Goal: Task Accomplishment & Management: Manage account settings

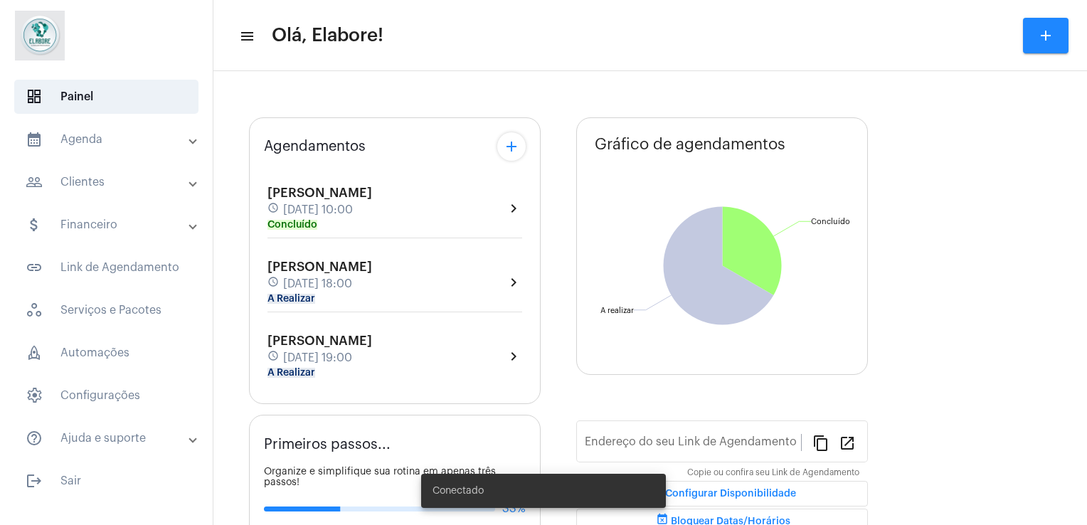
type input "[URL][DOMAIN_NAME]"
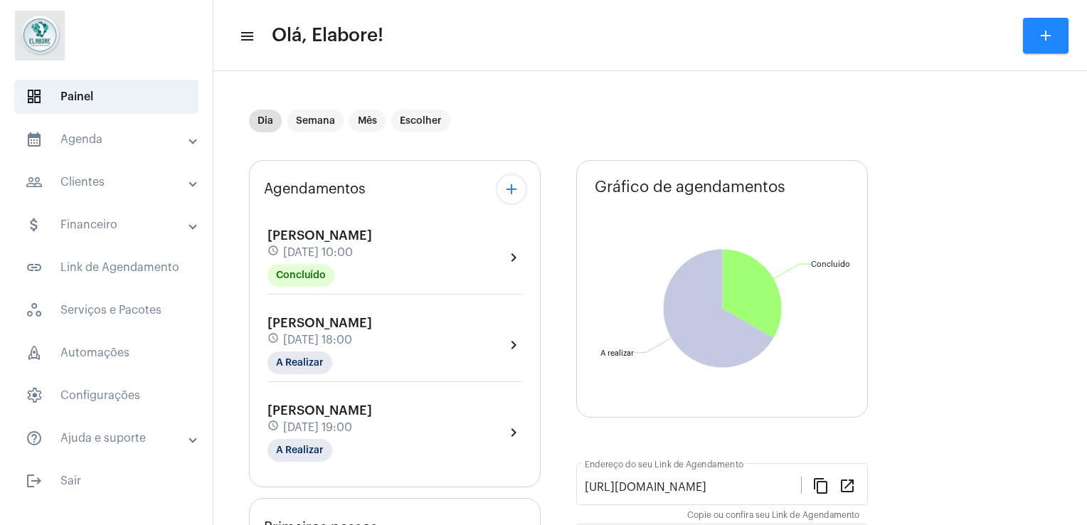
click at [425, 337] on div "[PERSON_NAME] schedule [DATE] 18:00 A Realizar chevron_right" at bounding box center [394, 345] width 255 height 58
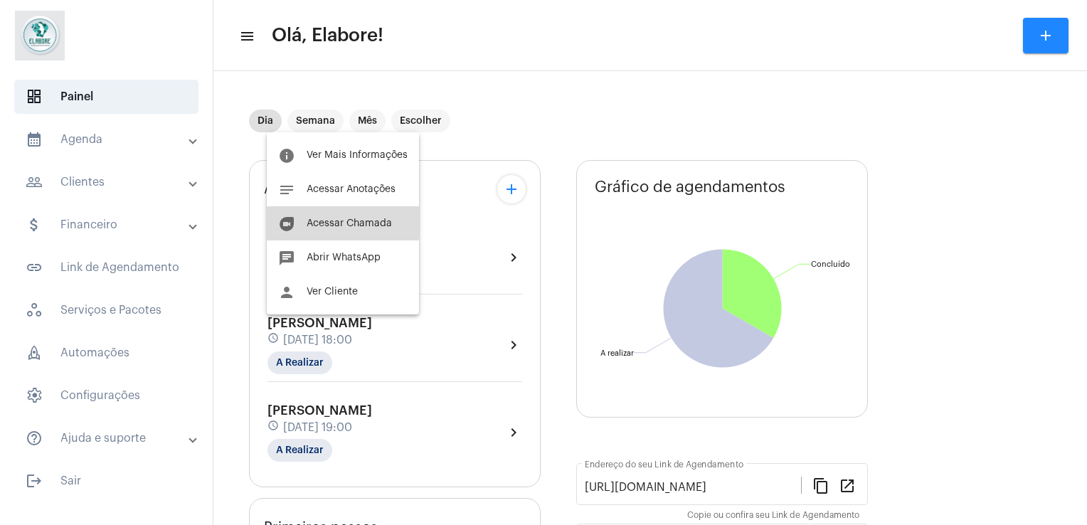
click at [335, 222] on span "Acessar Chamada" at bounding box center [349, 223] width 85 height 10
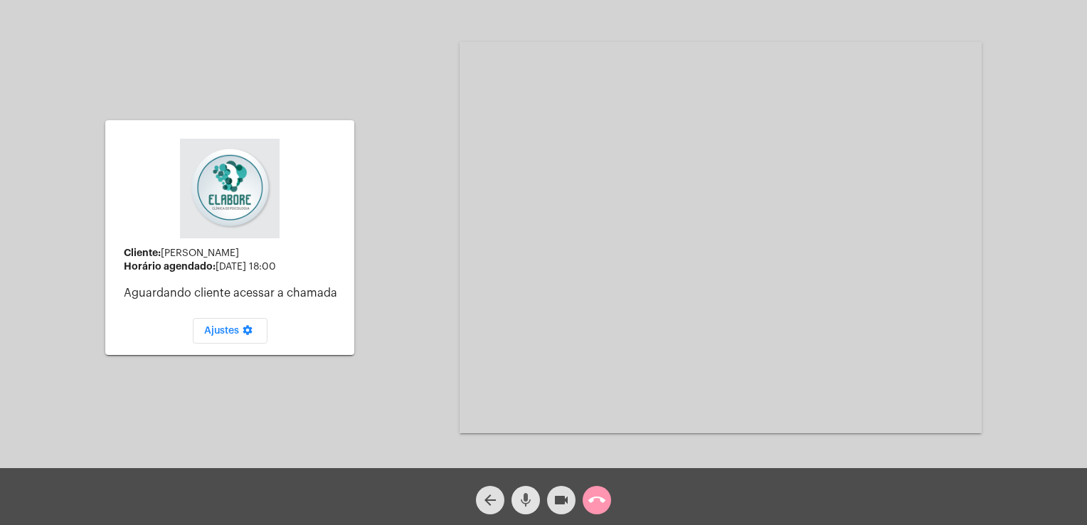
click at [538, 500] on button "mic" at bounding box center [525, 500] width 28 height 28
click at [553, 500] on mat-icon "videocam" at bounding box center [561, 499] width 17 height 17
click at [494, 507] on mat-icon "arrow_back" at bounding box center [490, 499] width 17 height 17
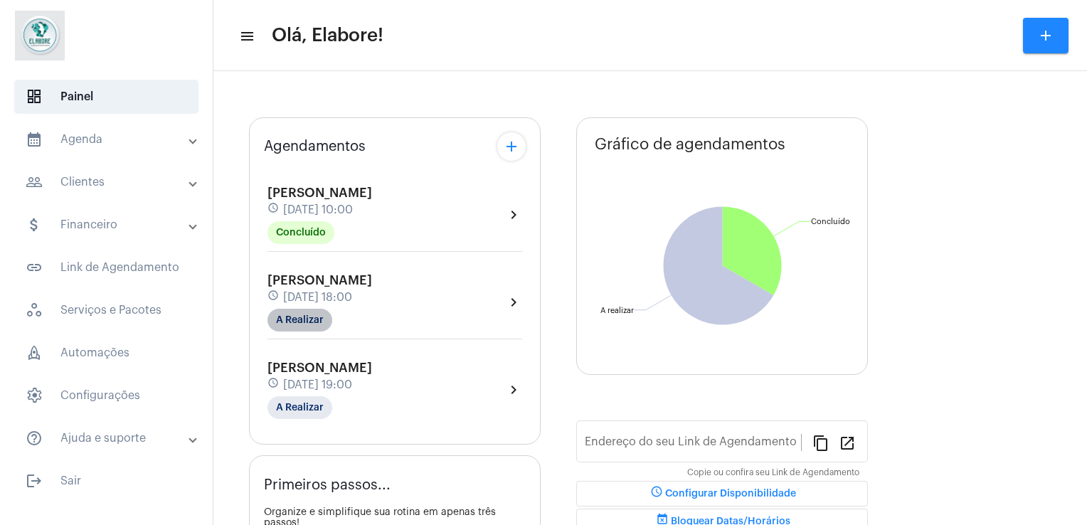
type input "[URL][DOMAIN_NAME]"
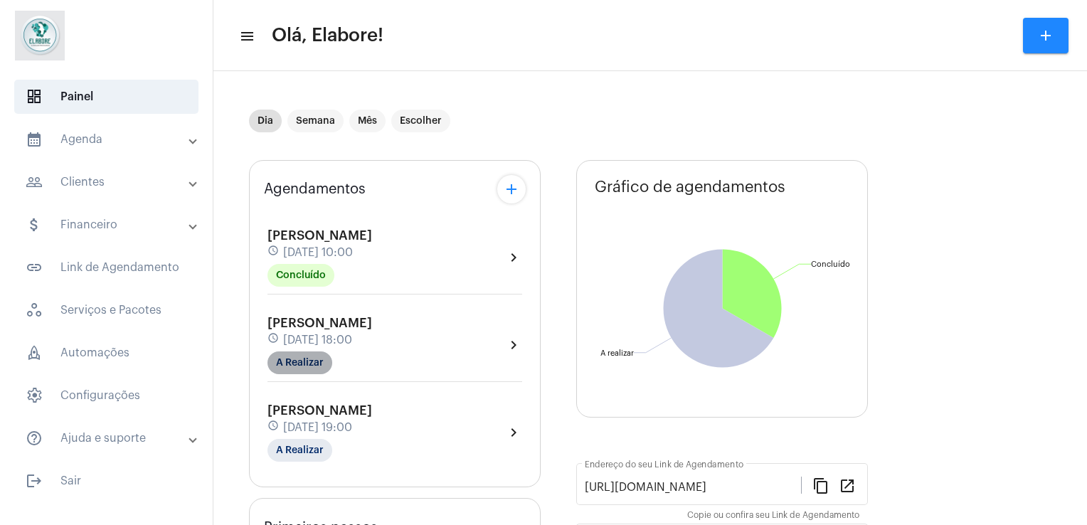
click at [317, 317] on div "[PERSON_NAME] schedule [DATE] 18:00 A Realizar" at bounding box center [319, 345] width 105 height 58
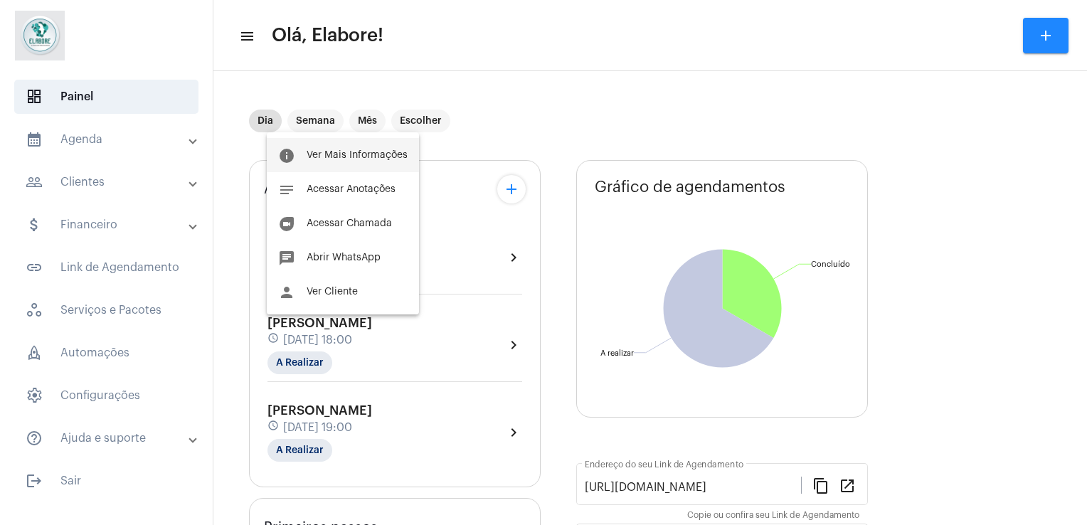
click at [322, 164] on button "info Ver Mais Informações" at bounding box center [343, 155] width 152 height 34
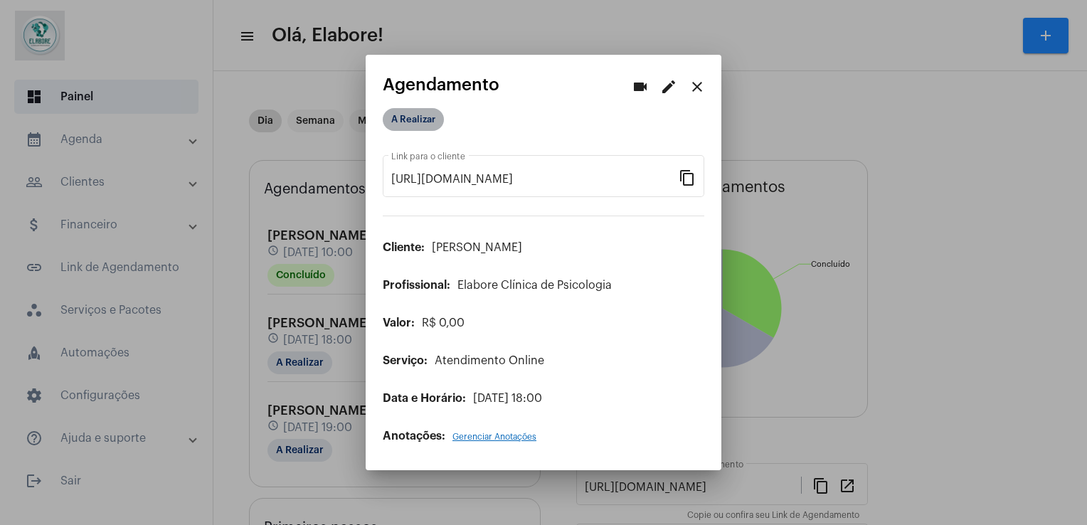
click at [410, 111] on mat-chip "A Realizar" at bounding box center [413, 119] width 61 height 23
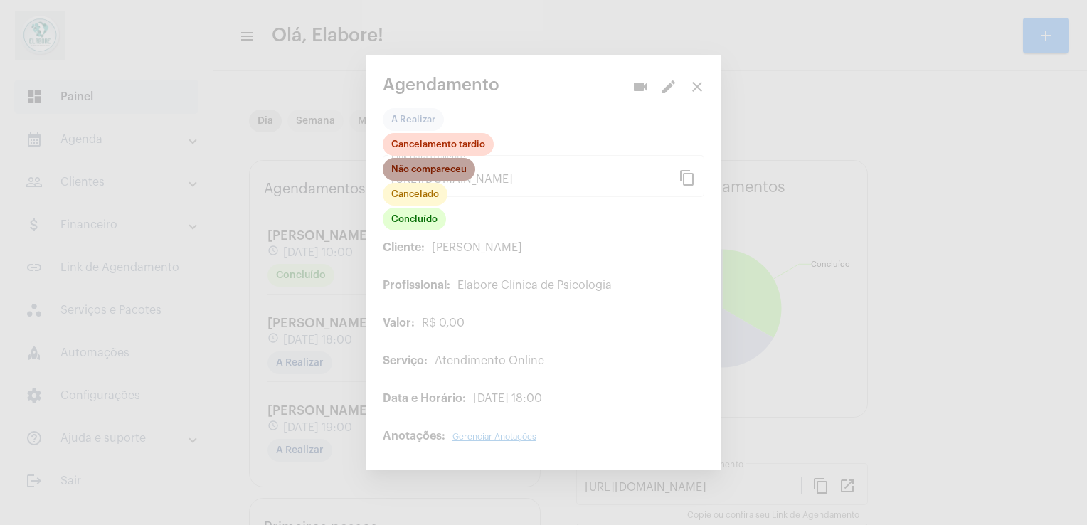
click at [431, 169] on mat-chip "Não compareceu" at bounding box center [429, 169] width 92 height 23
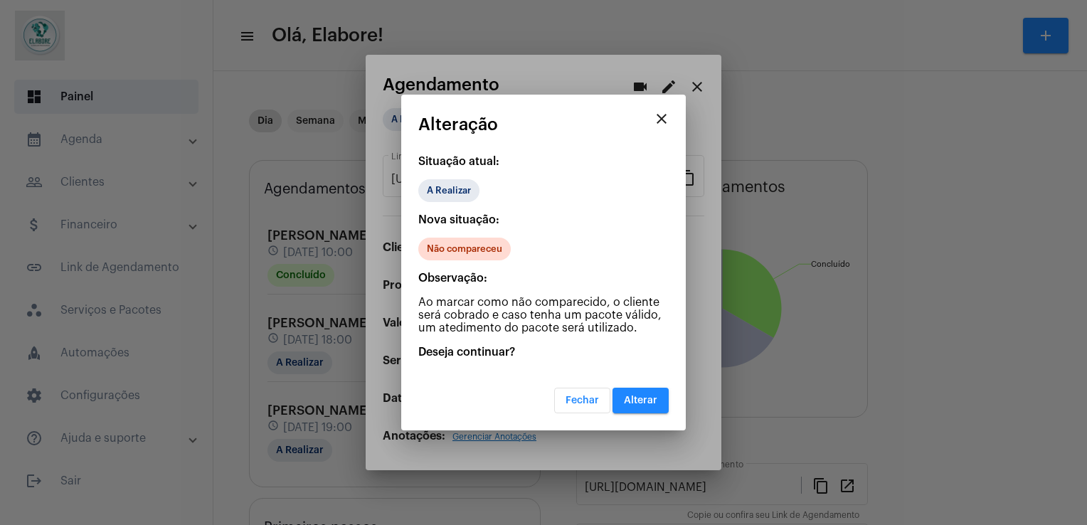
click at [649, 388] on button "Alterar" at bounding box center [640, 401] width 56 height 26
